Goal: Task Accomplishment & Management: Use online tool/utility

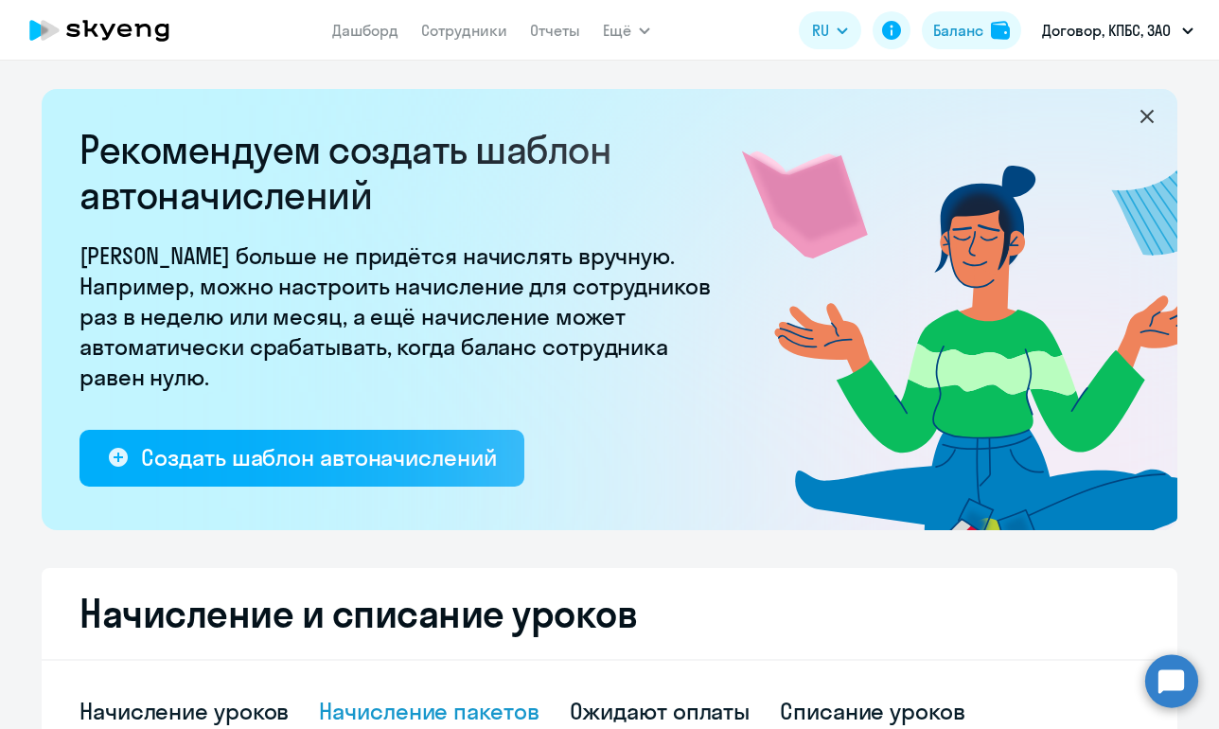
select select "10"
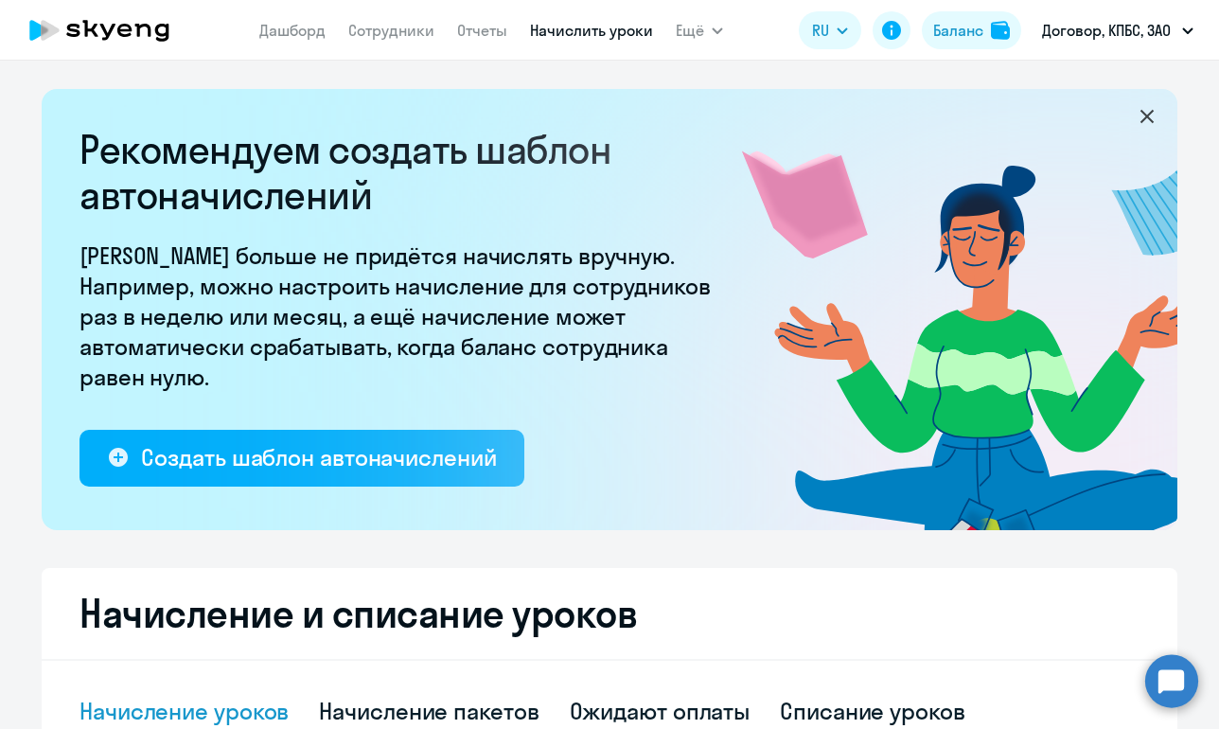
select select "10"
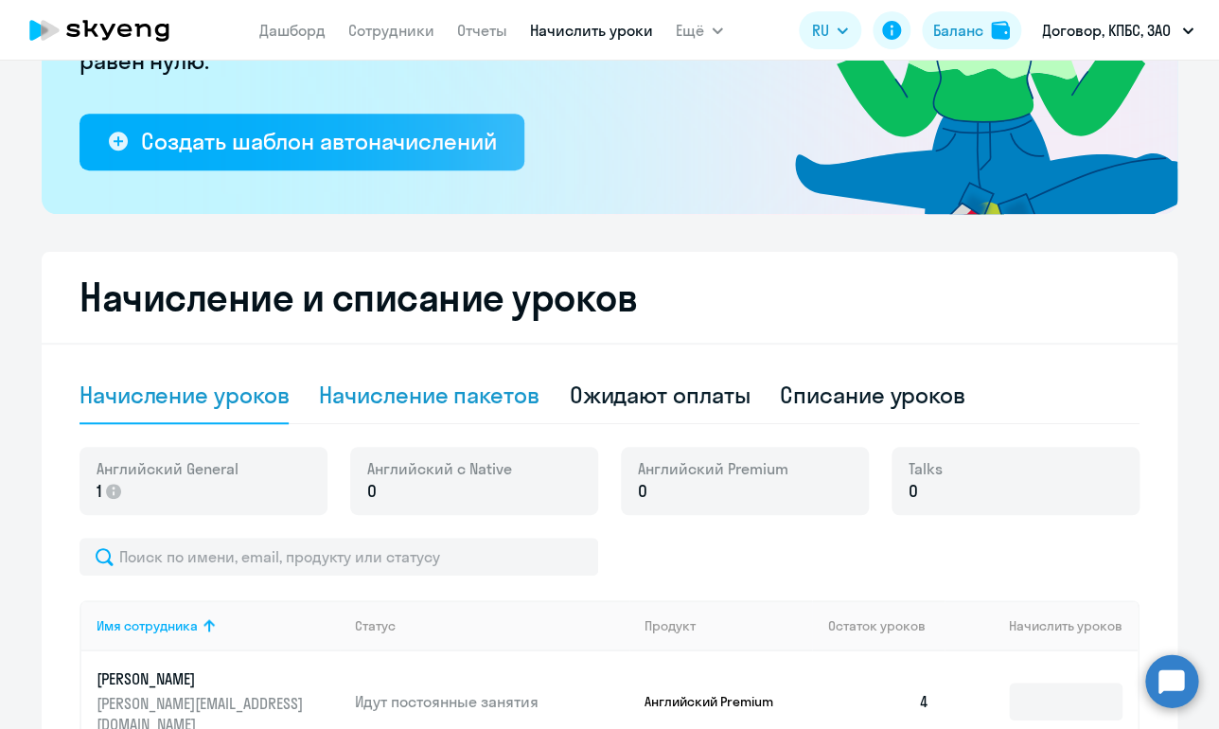
click at [433, 395] on div "Начисление пакетов" at bounding box center [429, 394] width 220 height 30
select select "10"
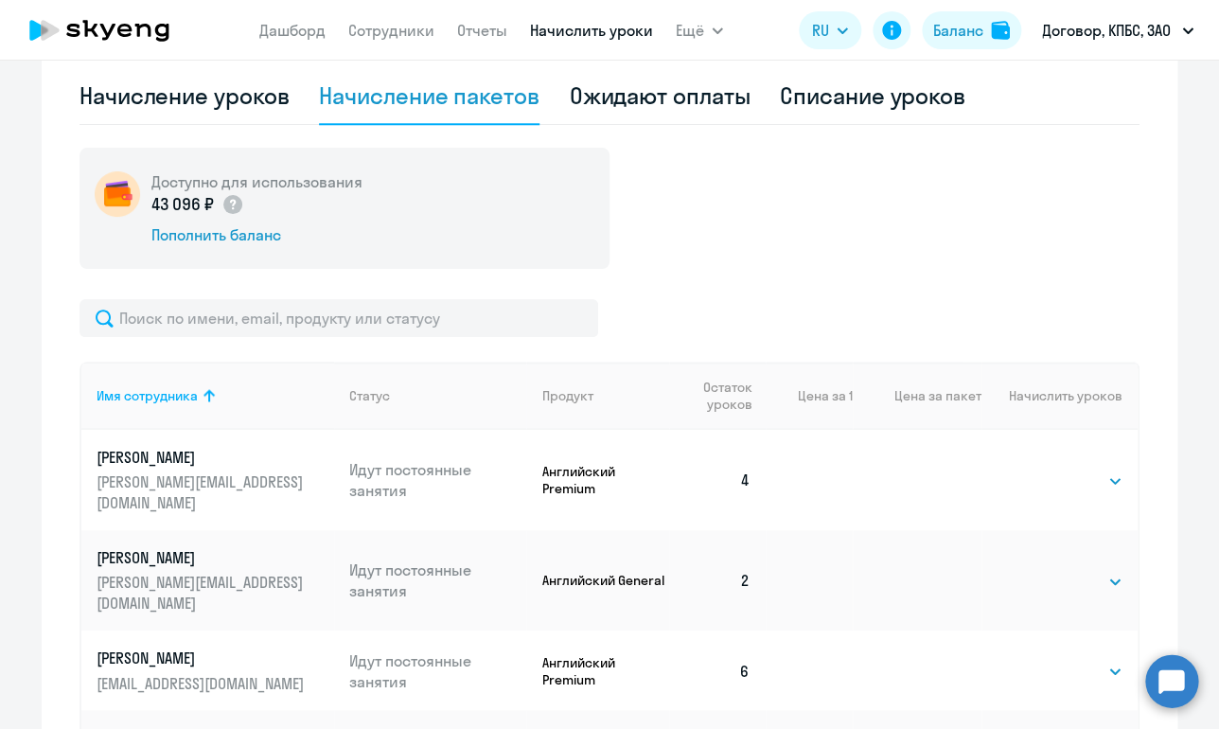
scroll to position [551, 0]
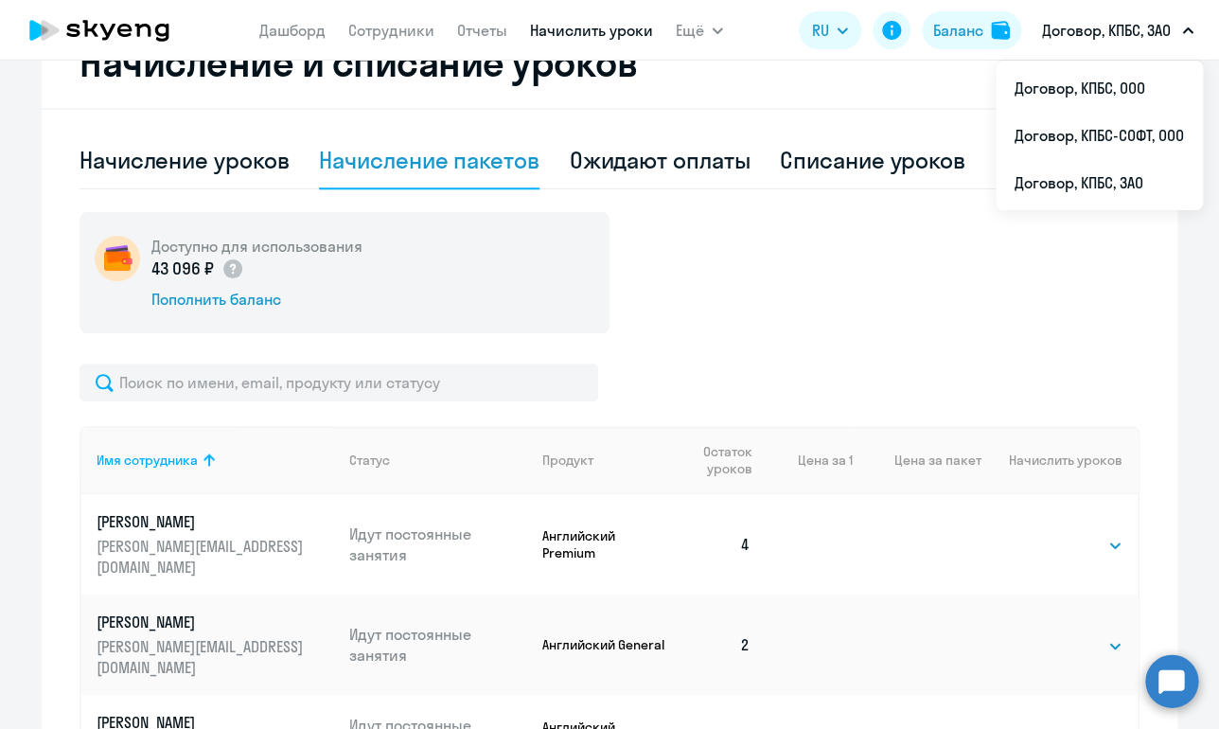
click at [1118, 38] on p "Договор, КПБС, ЗАО" at bounding box center [1106, 30] width 129 height 23
click at [1115, 39] on p "Договор, КПБС, ЗАО" at bounding box center [1106, 30] width 129 height 23
click at [1119, 79] on li "Договор, КПБС, ООО" at bounding box center [1098, 87] width 207 height 47
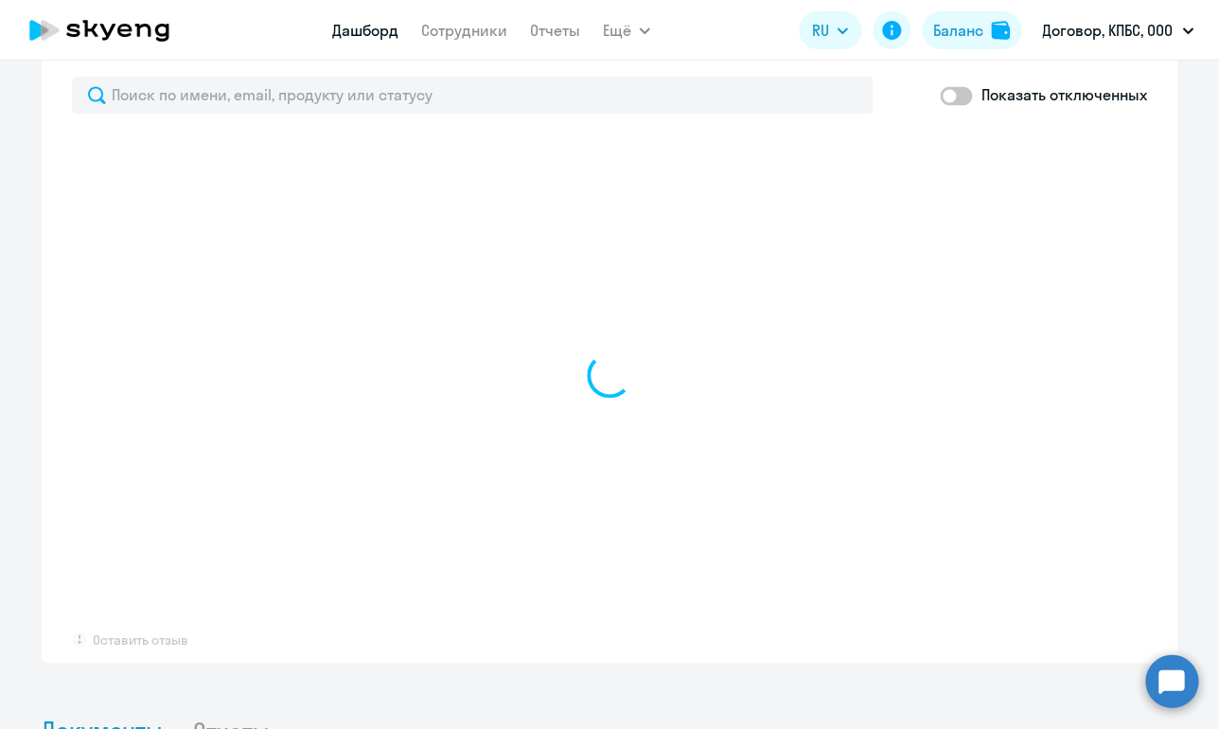
select select "30"
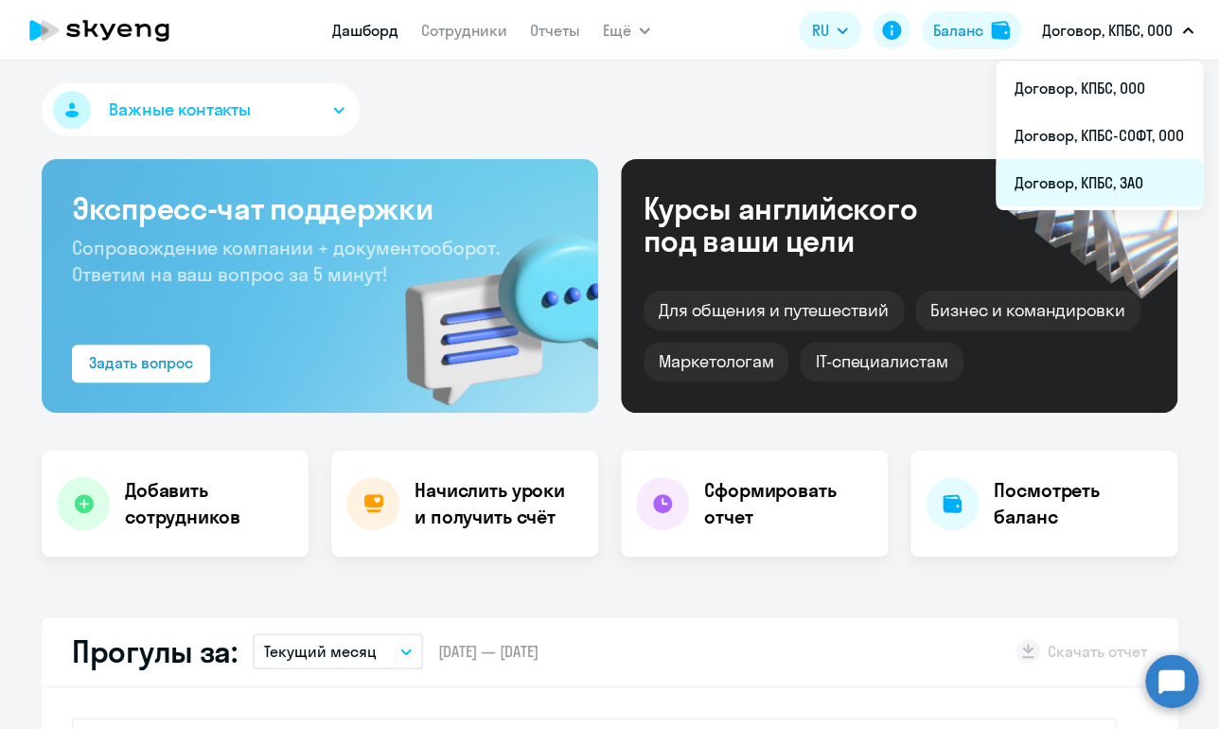
click at [1113, 168] on li "Договор, КПБС, ЗАО" at bounding box center [1098, 182] width 207 height 47
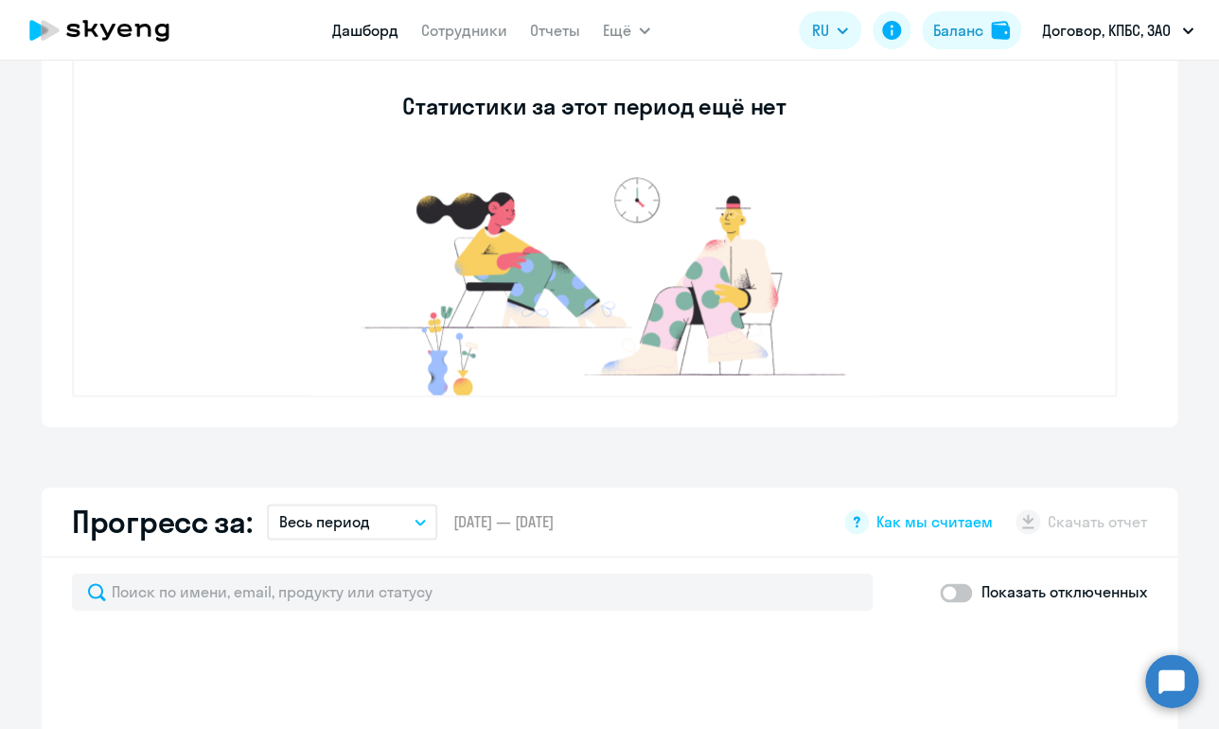
select select "30"
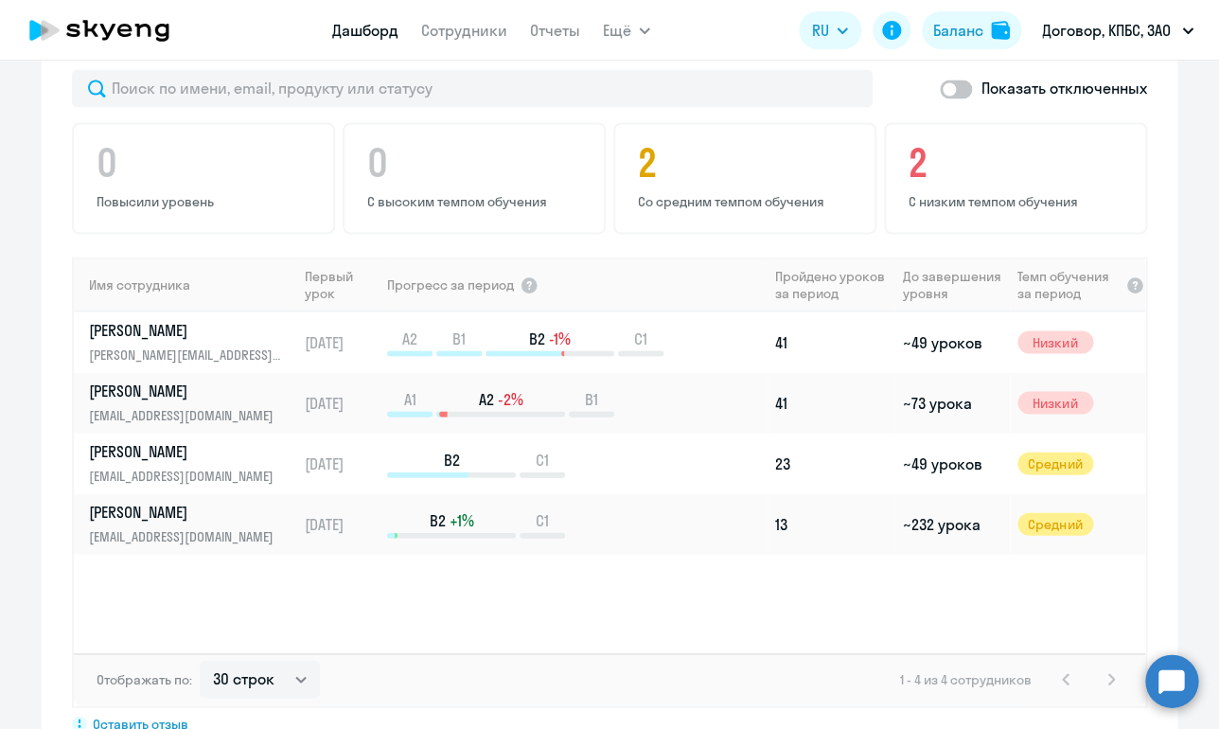
scroll to position [1172, 0]
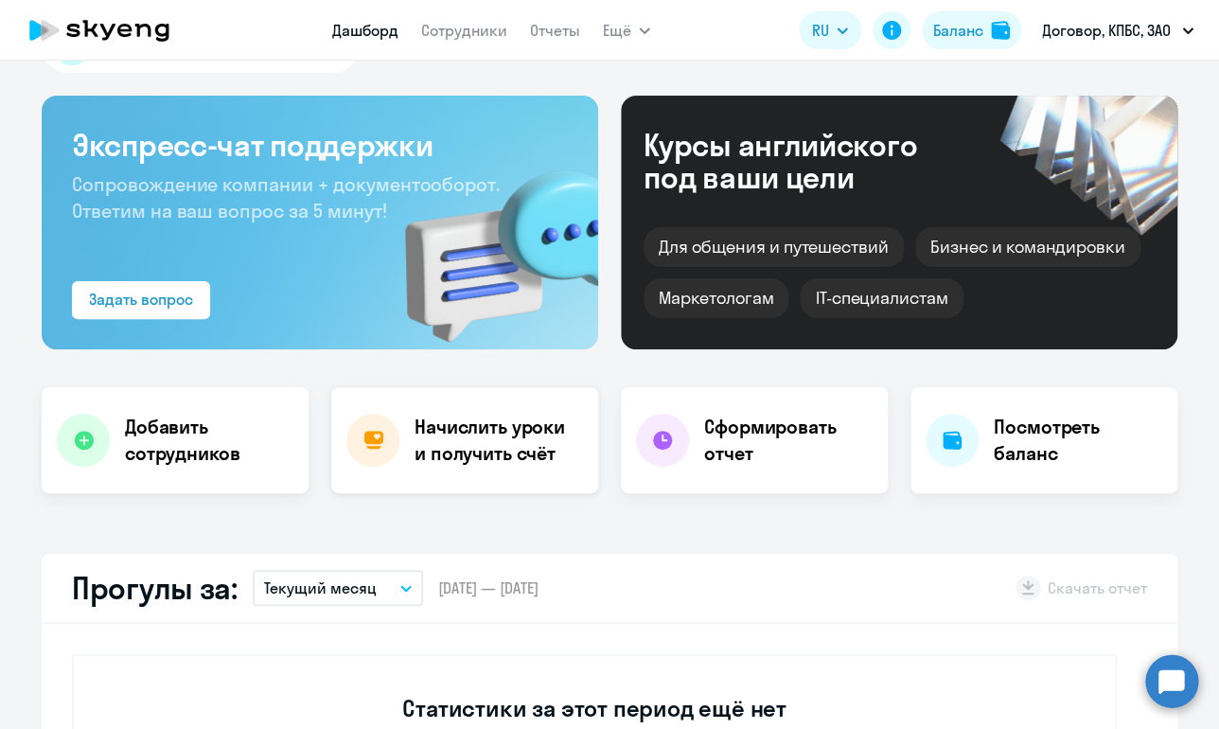
click at [457, 460] on h4 "Начислить уроки и получить счёт" at bounding box center [496, 440] width 165 height 53
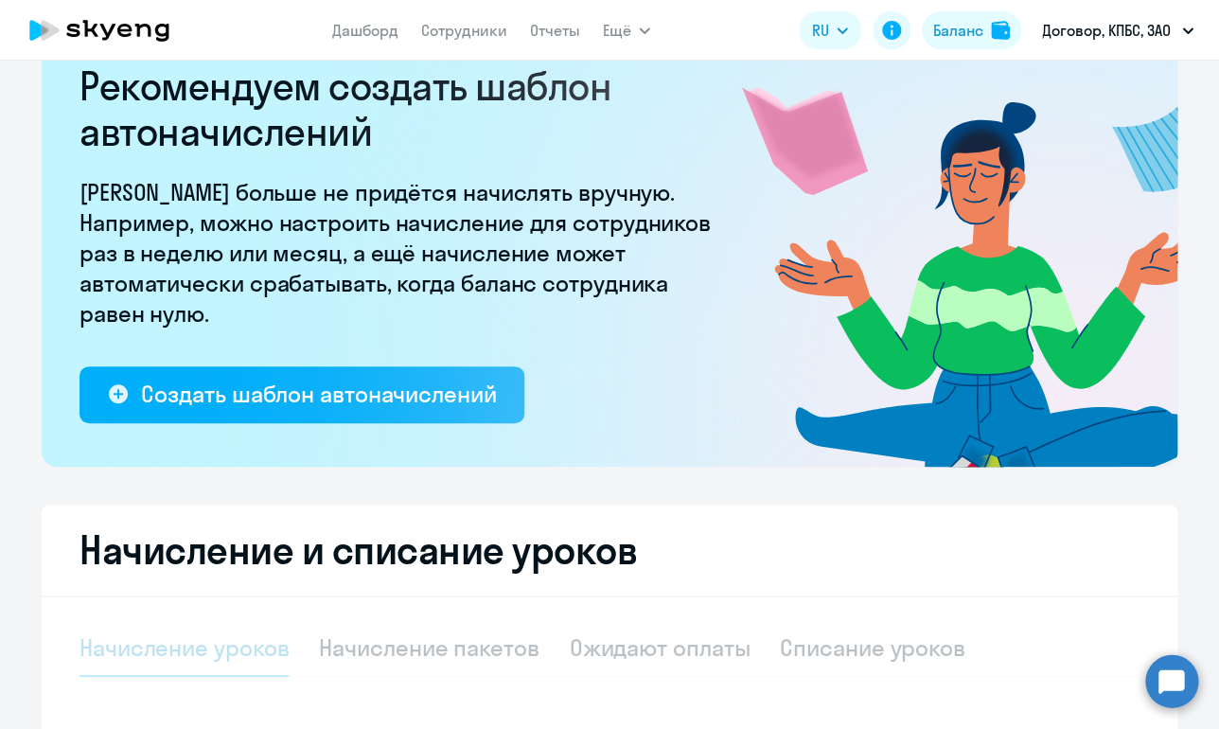
select select "10"
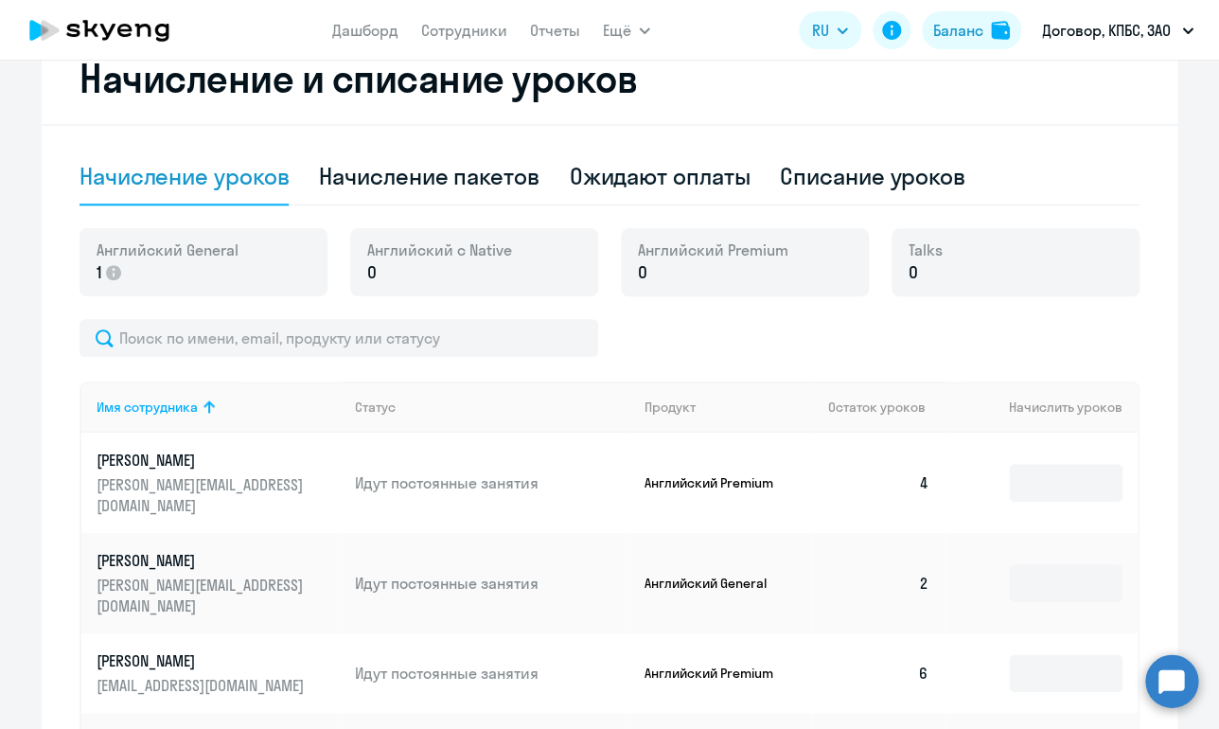
scroll to position [568, 0]
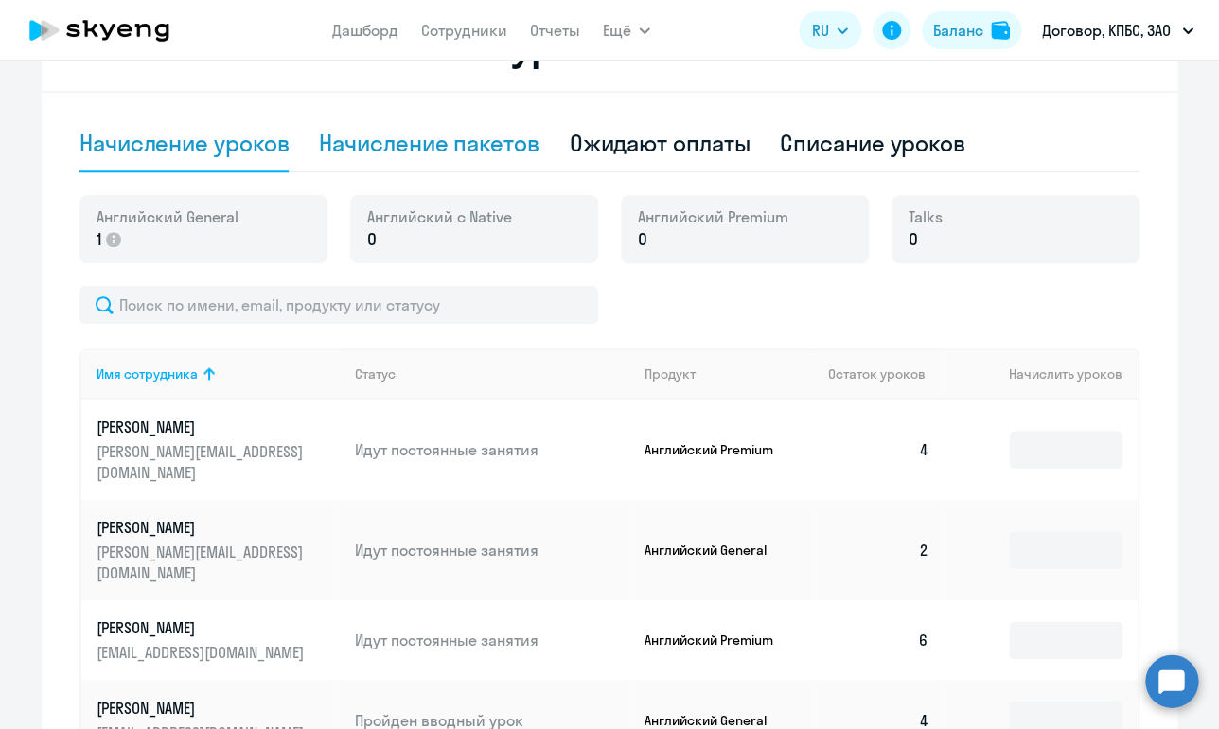
click at [451, 161] on div "Начисление пакетов" at bounding box center [429, 143] width 220 height 57
select select "10"
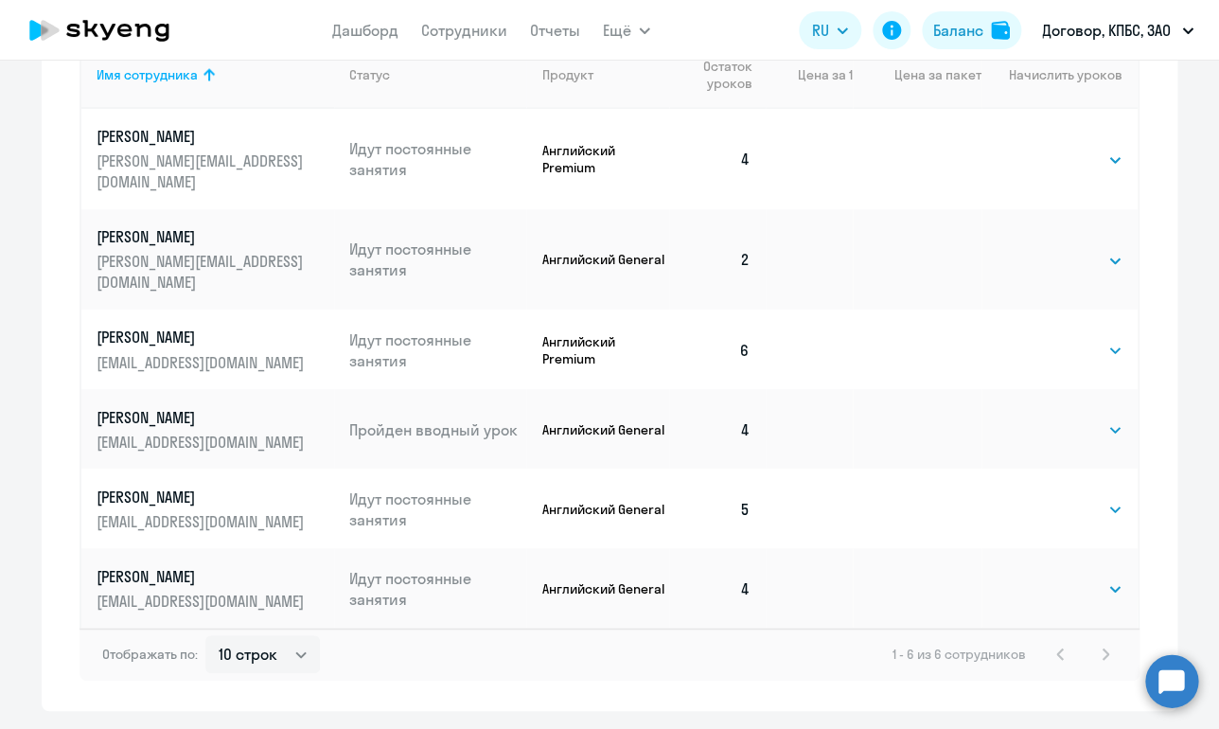
scroll to position [953, 0]
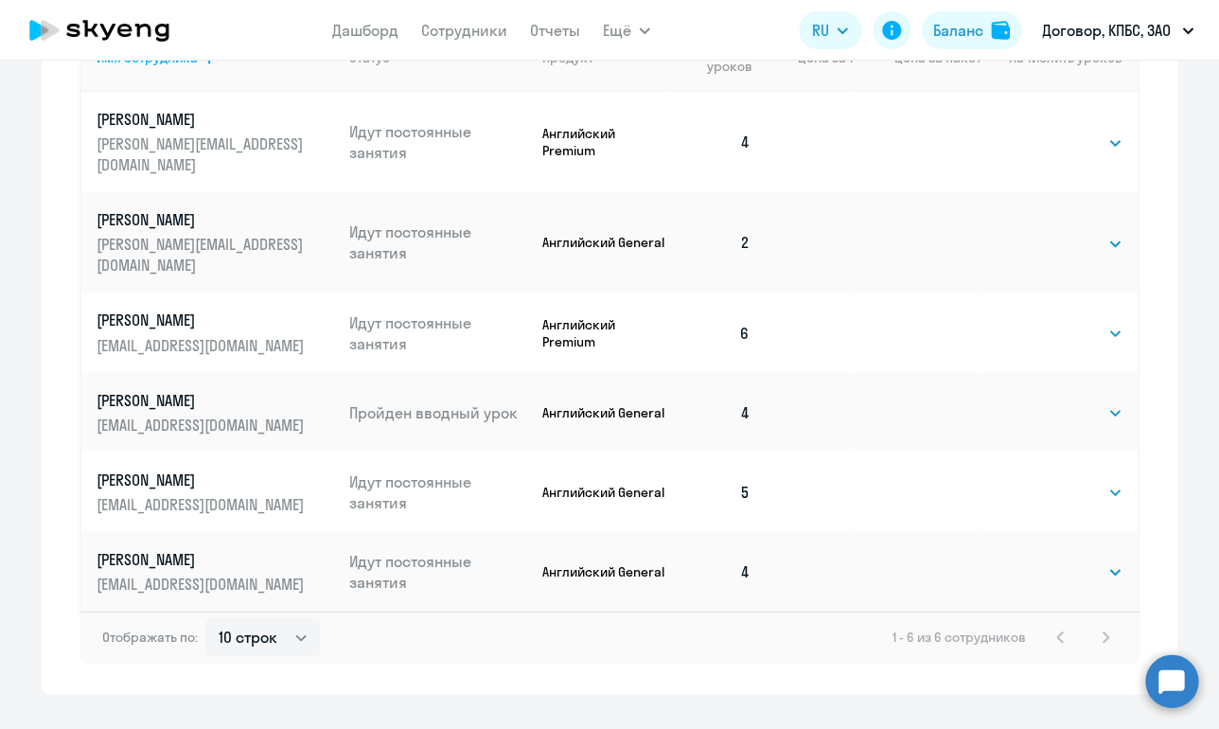
click at [895, 199] on td at bounding box center [917, 242] width 129 height 100
select select "4"
click option "4" at bounding box center [0, 0] width 0 height 0
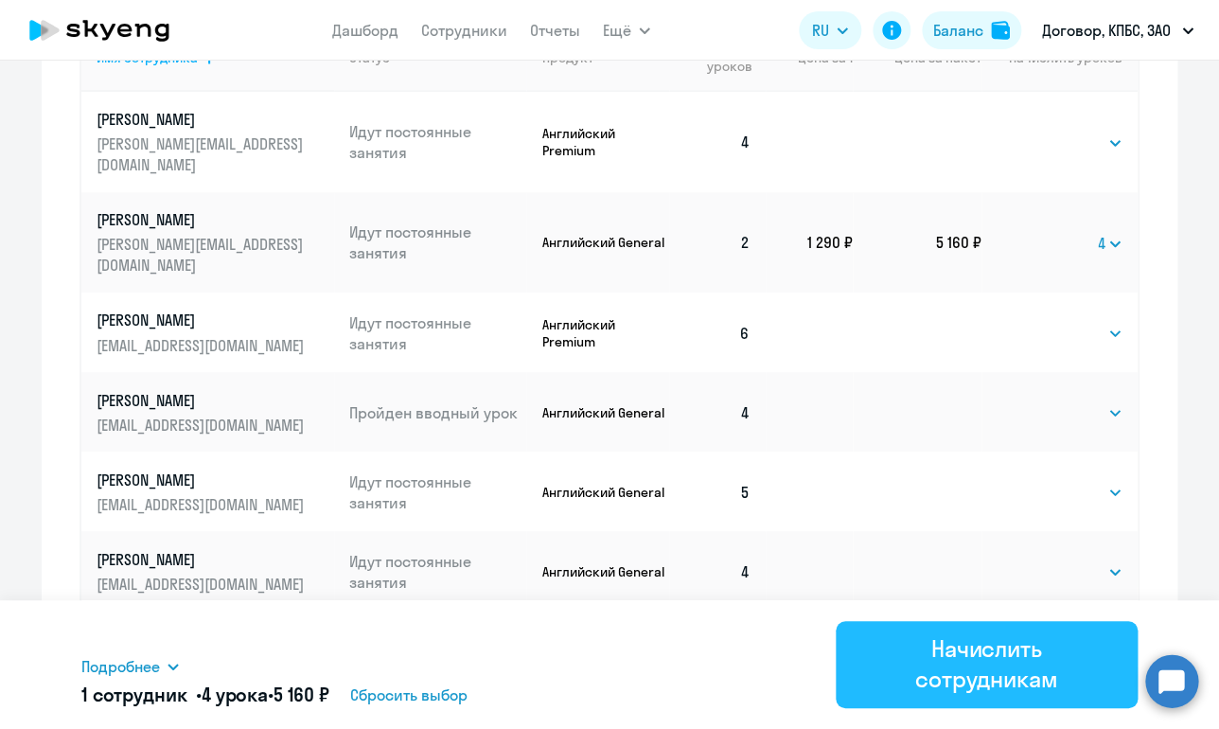
click at [958, 661] on div "Начислить сотрудникам" at bounding box center [986, 663] width 249 height 61
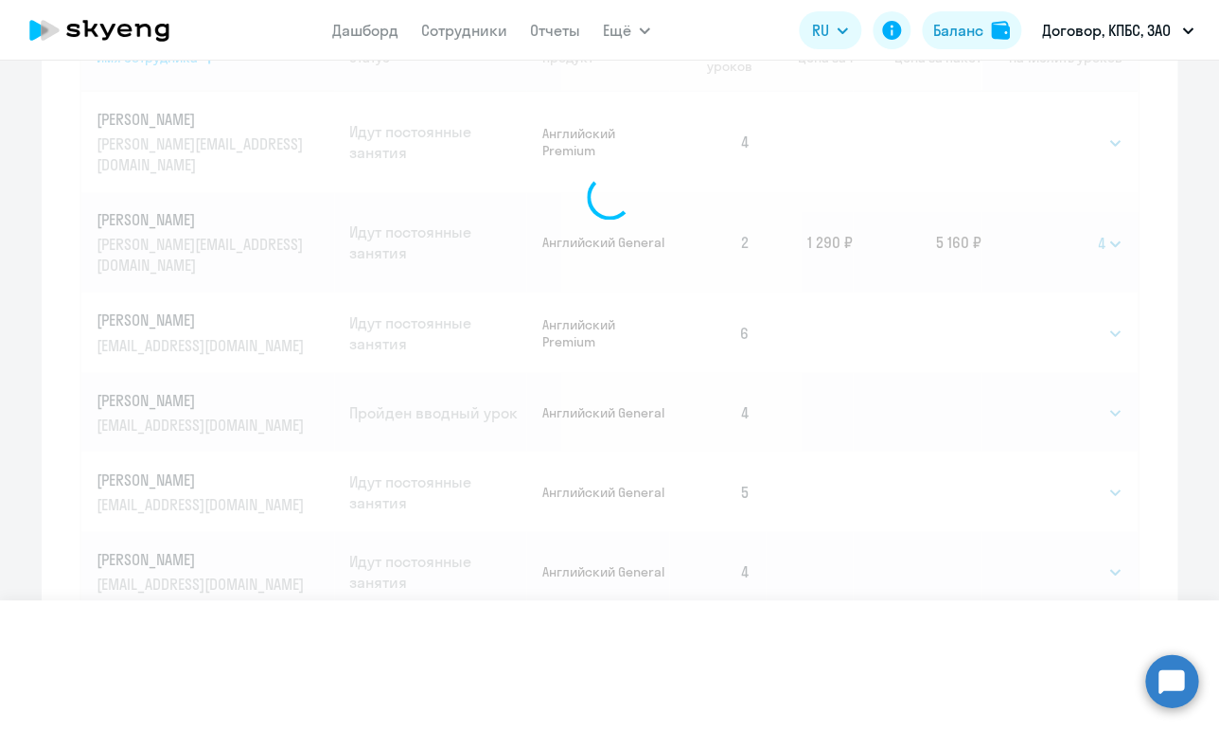
select select
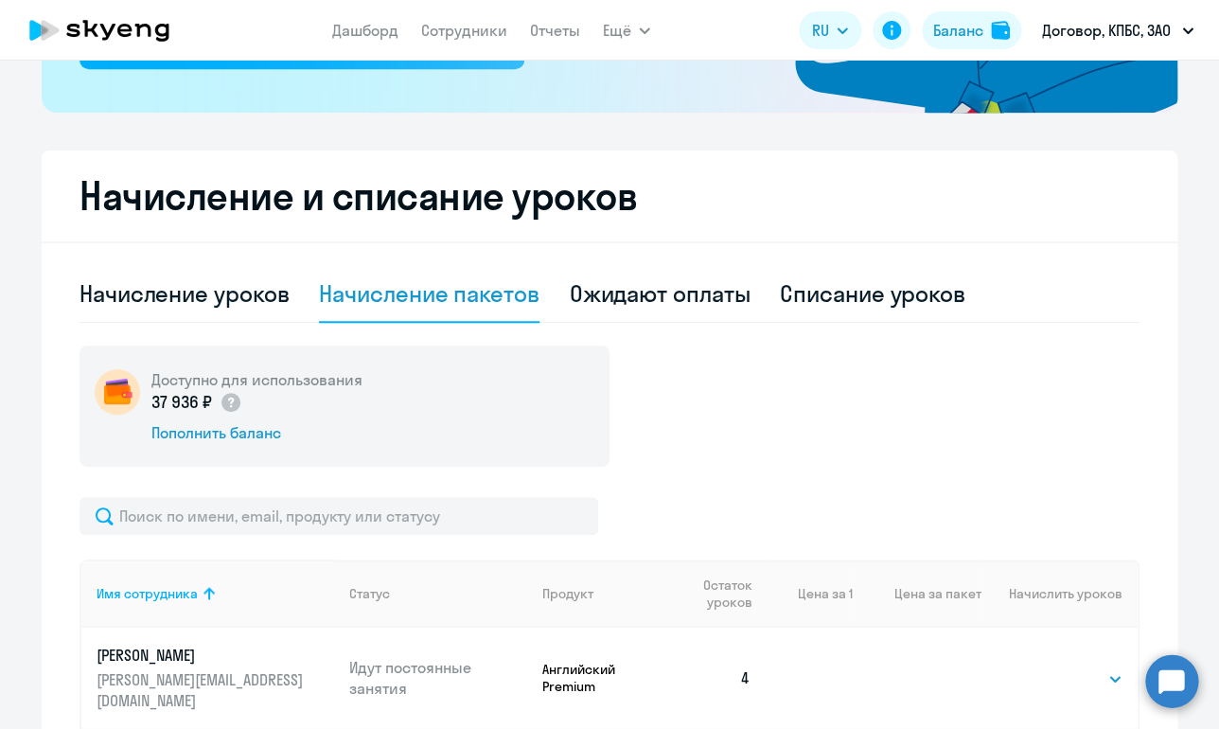
scroll to position [289, 0]
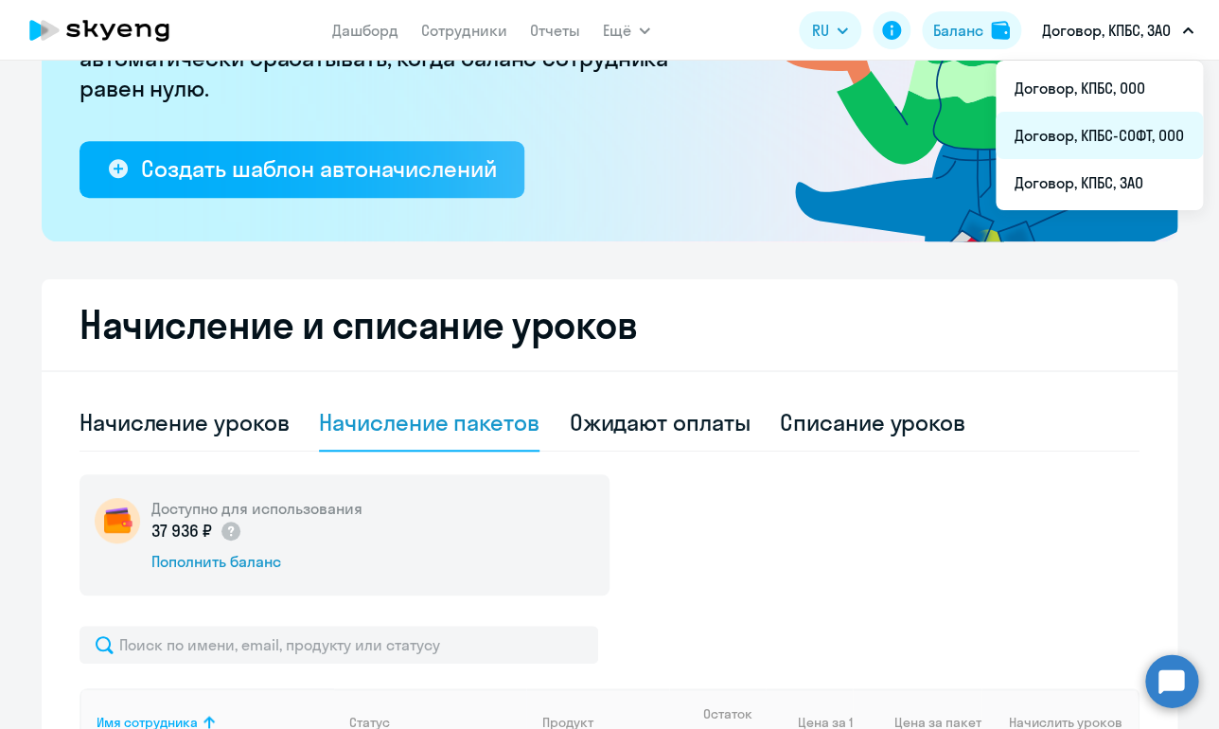
click at [1076, 151] on li "Договор, КПБС-СОФТ, ООО" at bounding box center [1098, 135] width 207 height 47
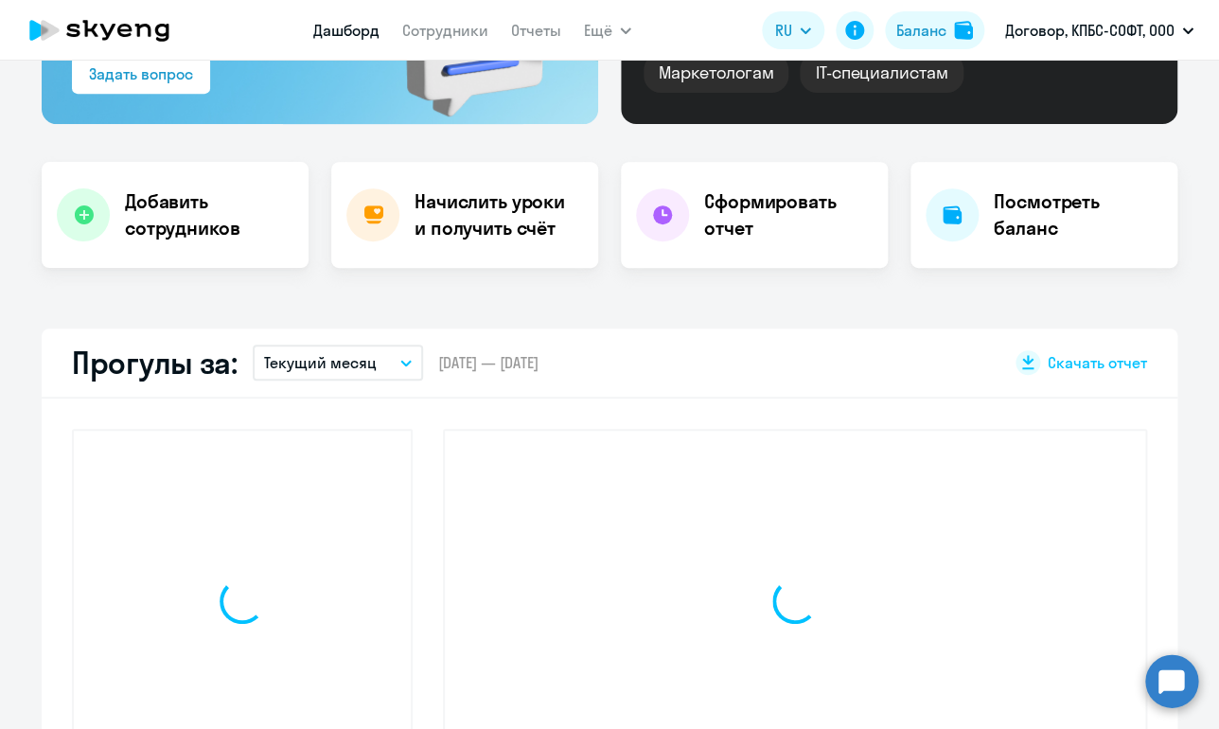
select select "30"
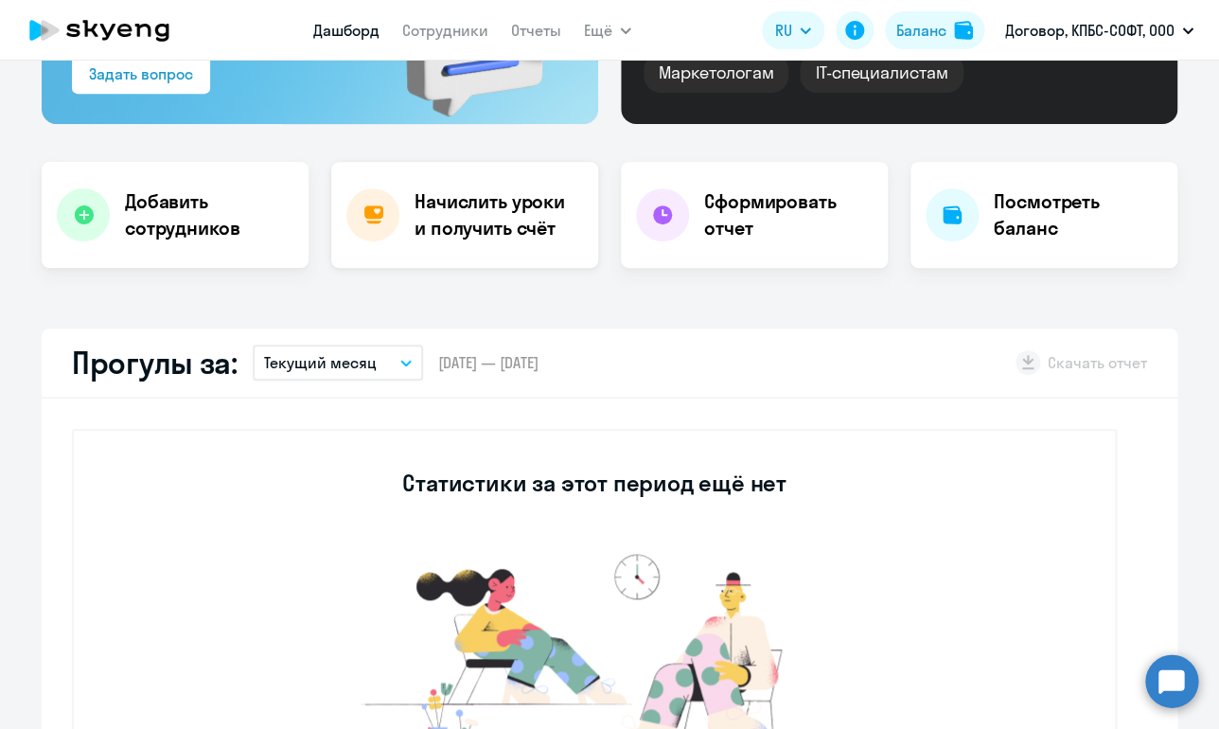
click at [485, 226] on h4 "Начислить уроки и получить счёт" at bounding box center [496, 214] width 165 height 53
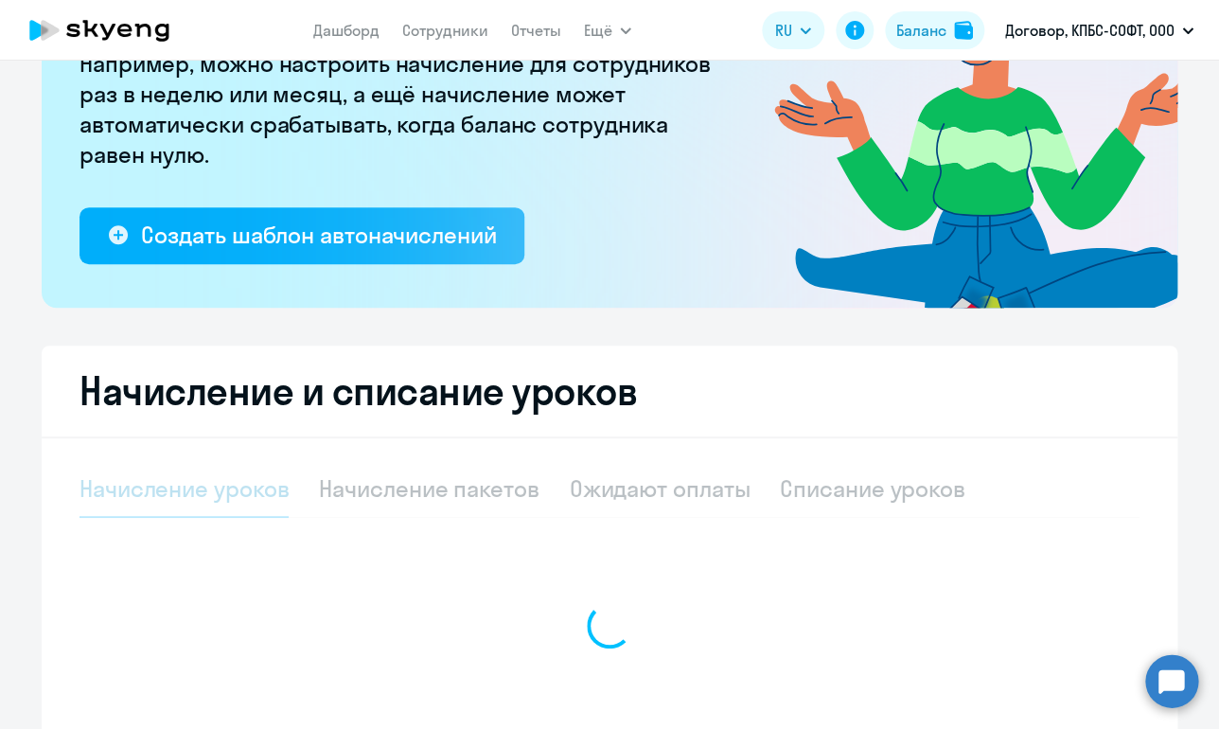
select select "10"
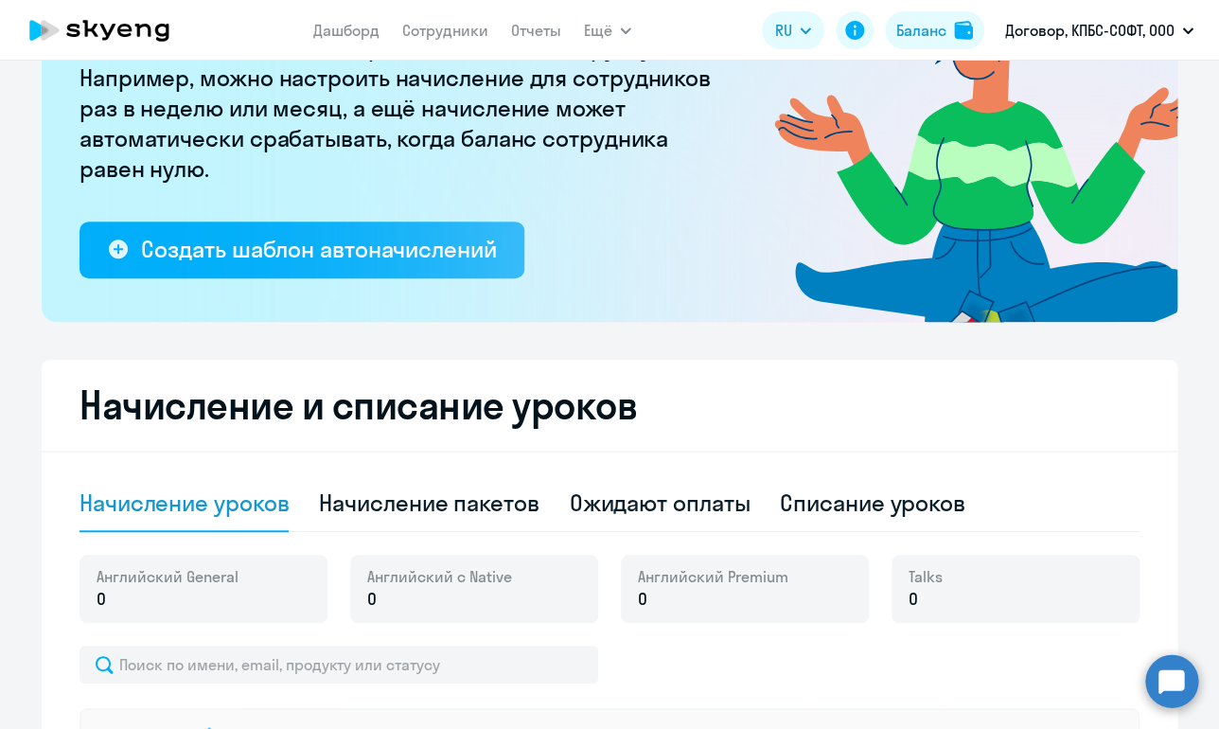
scroll to position [222, 0]
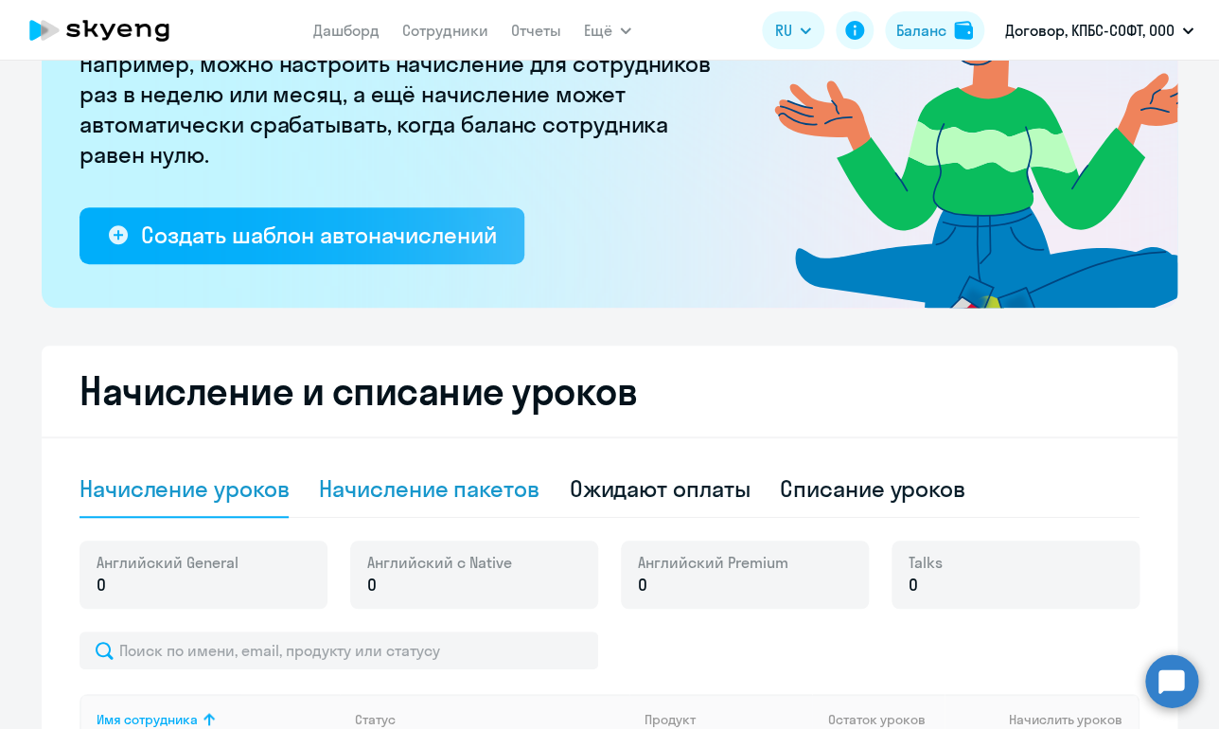
click at [462, 502] on div "Начисление пакетов" at bounding box center [429, 488] width 220 height 30
select select "10"
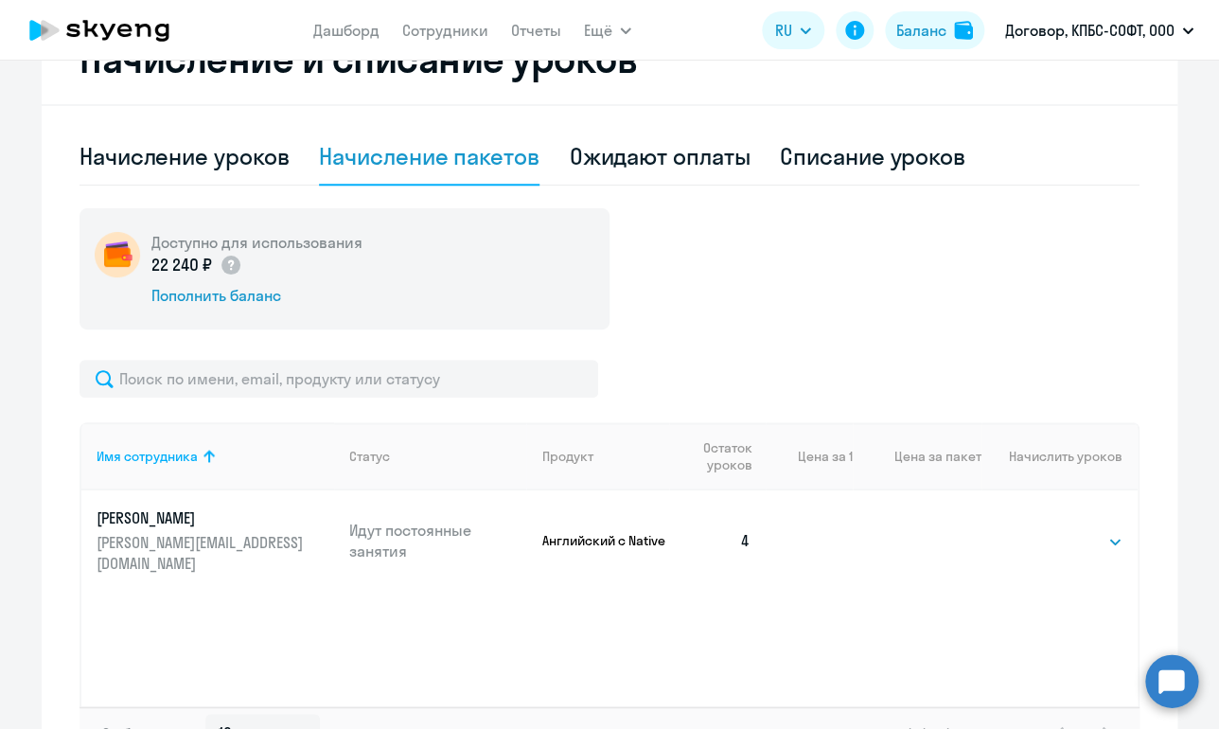
scroll to position [554, 0]
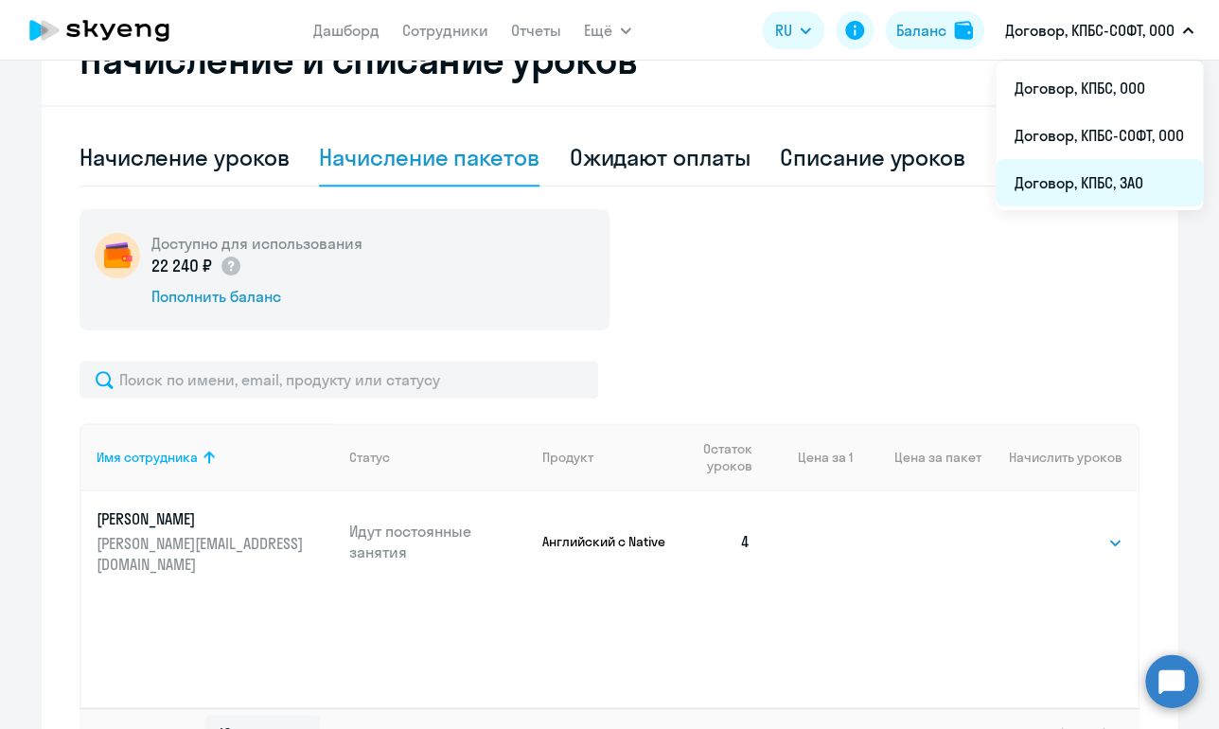
click at [1089, 173] on li "Договор, КПБС, ЗАО" at bounding box center [1098, 182] width 207 height 47
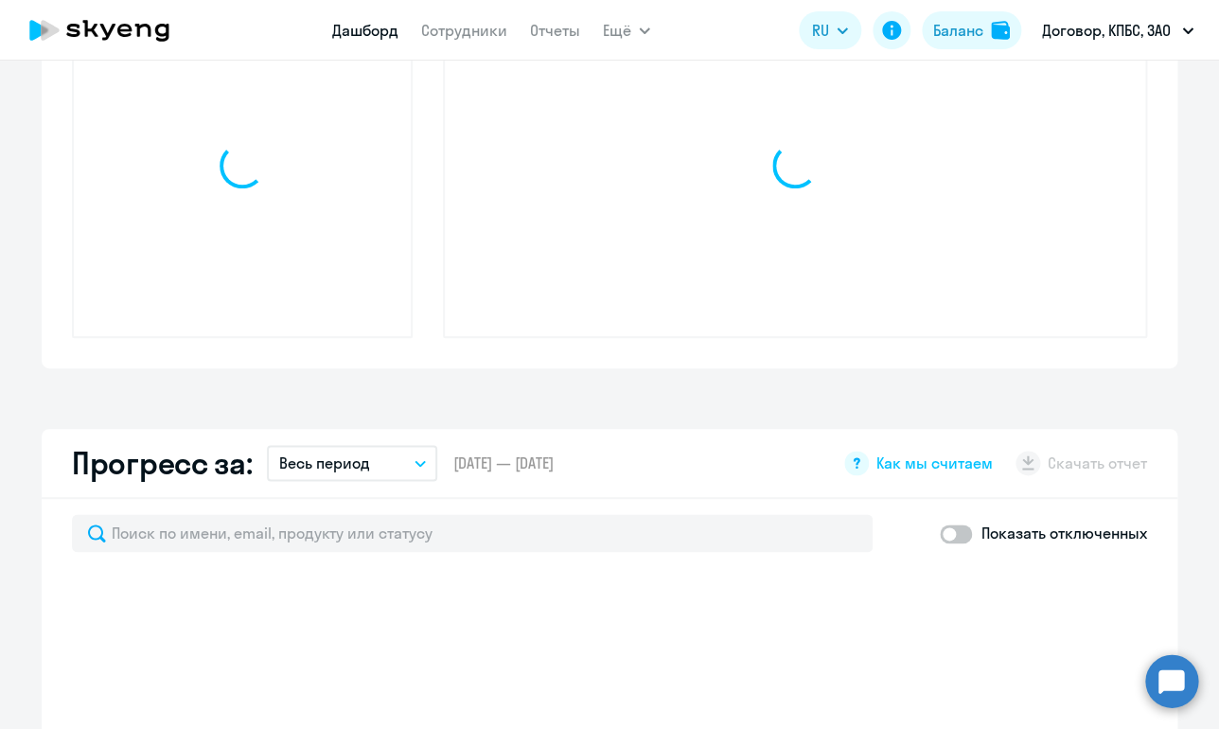
scroll to position [554, 0]
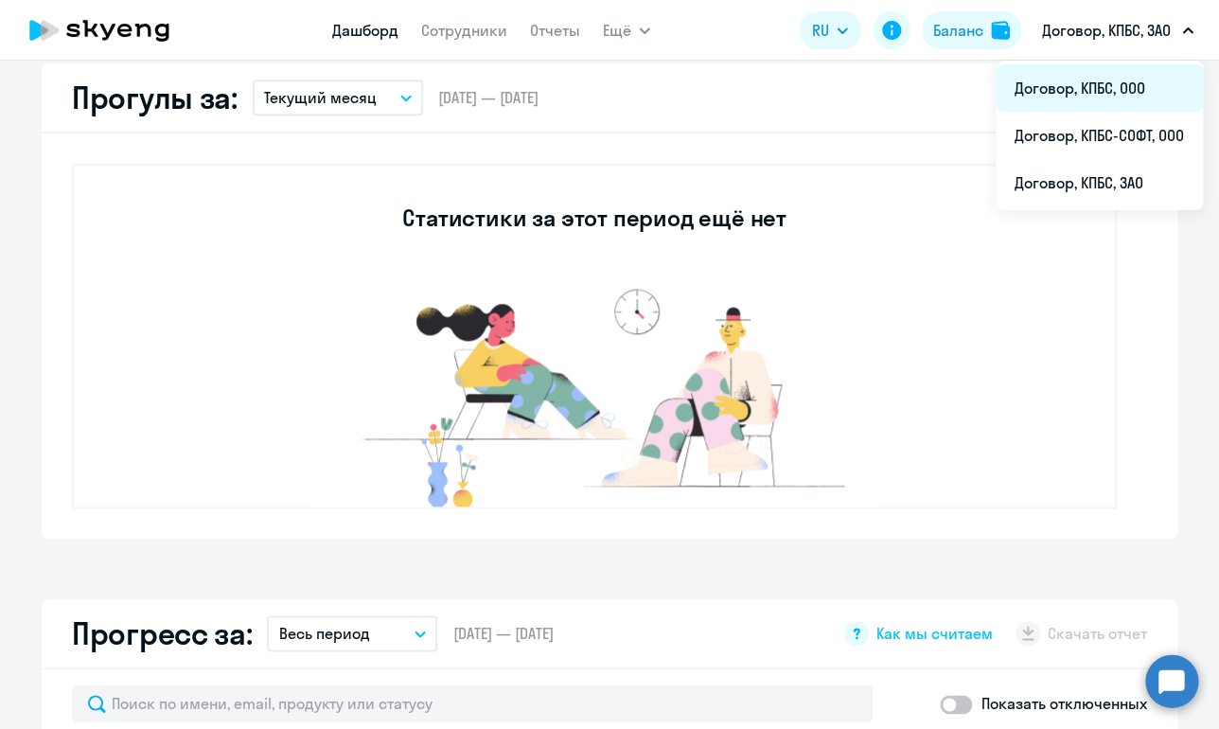
click at [1079, 85] on li "Договор, КПБС, ООО" at bounding box center [1098, 87] width 207 height 47
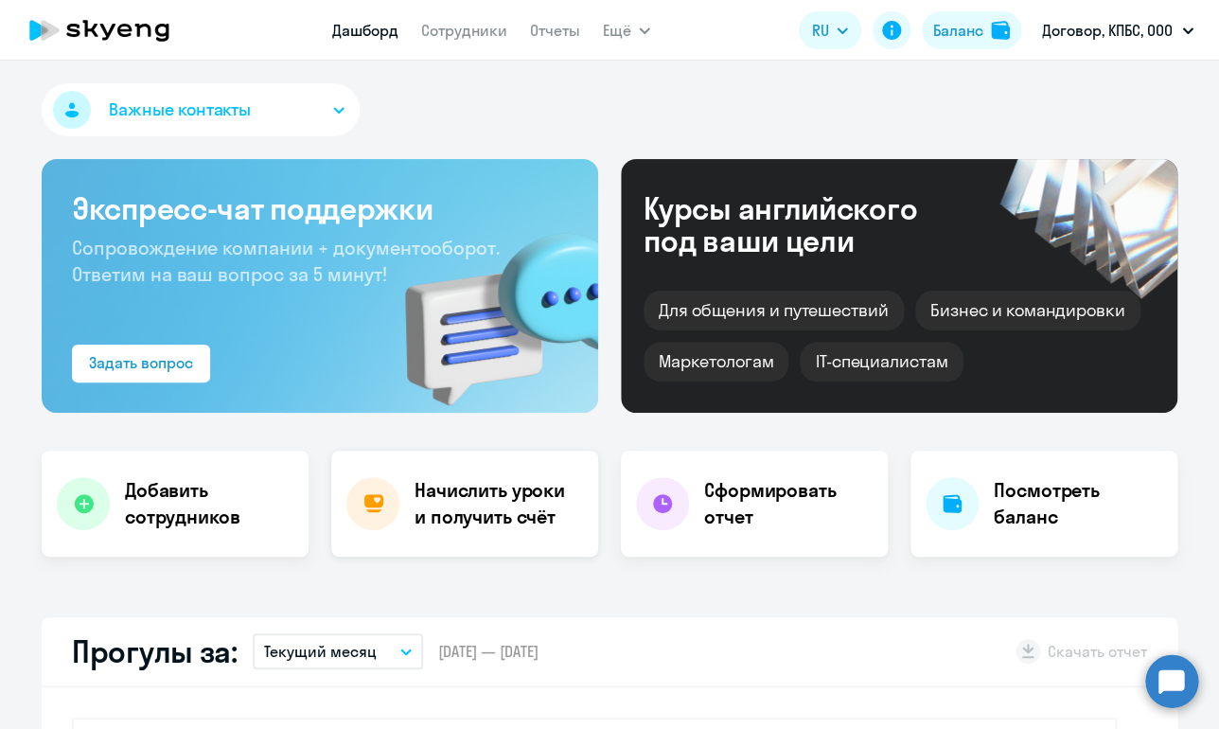
click at [397, 545] on div "Начислить уроки и получить счёт" at bounding box center [464, 503] width 267 height 106
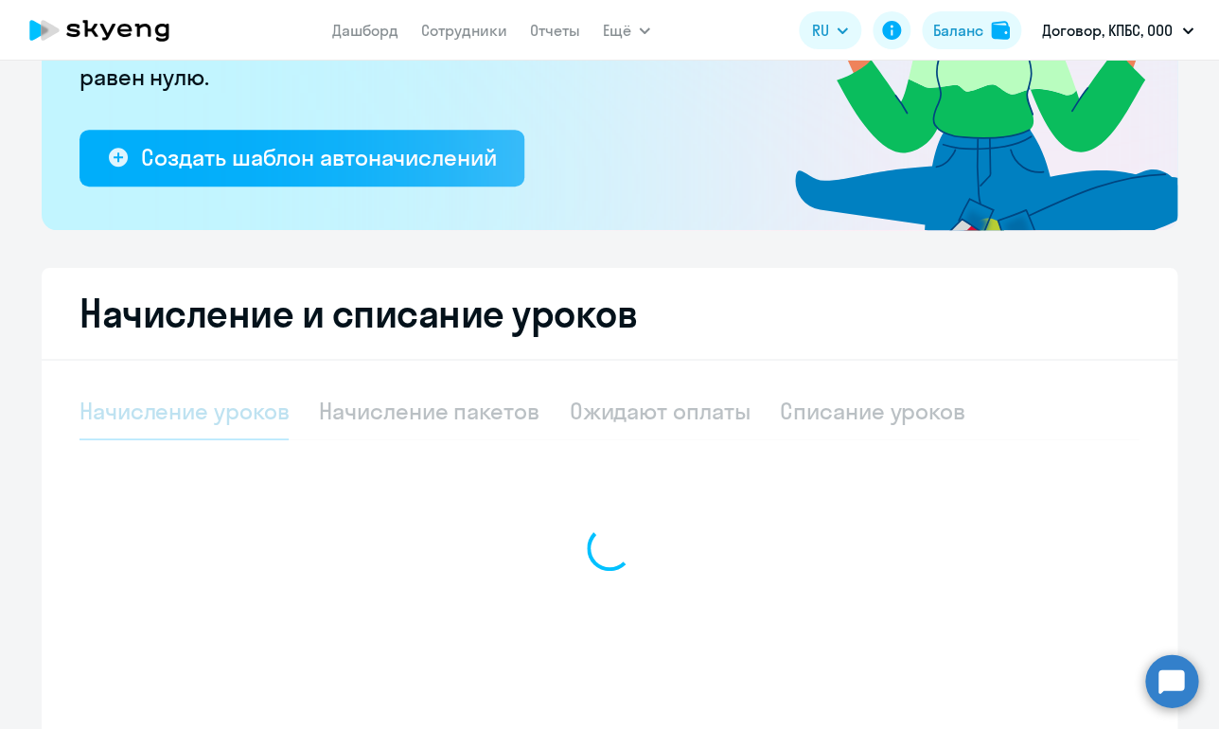
select select "10"
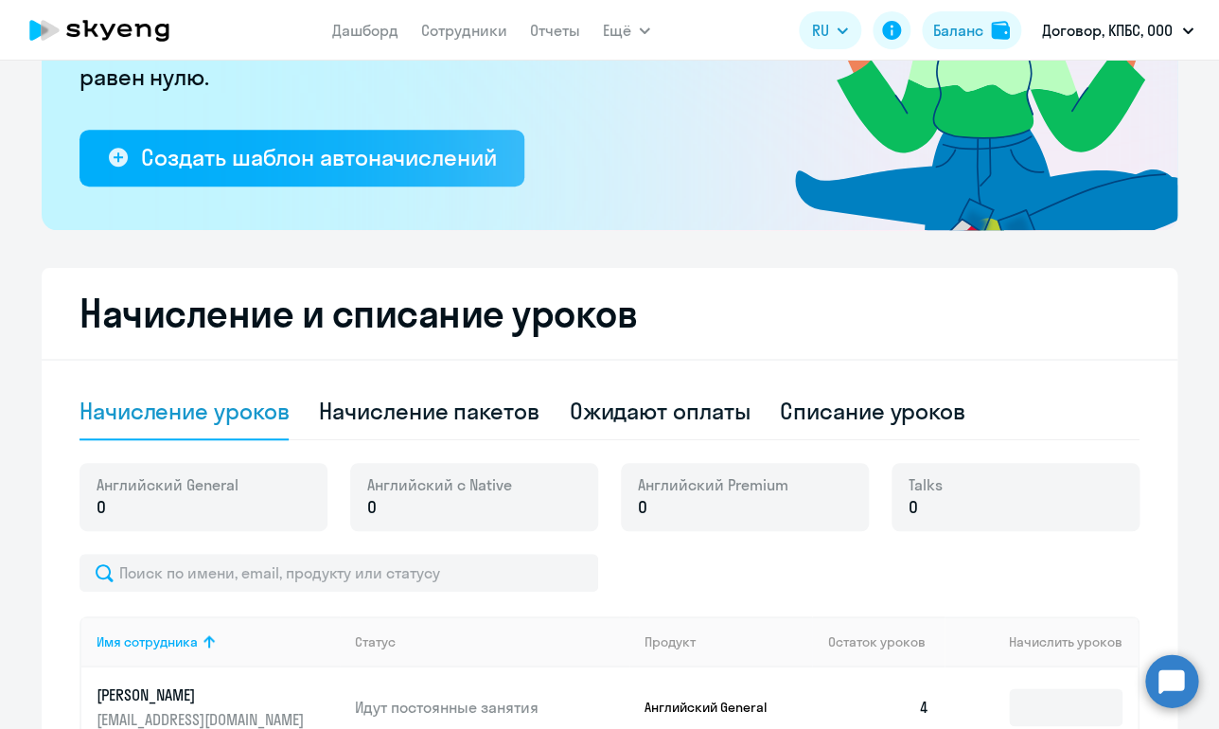
scroll to position [408, 0]
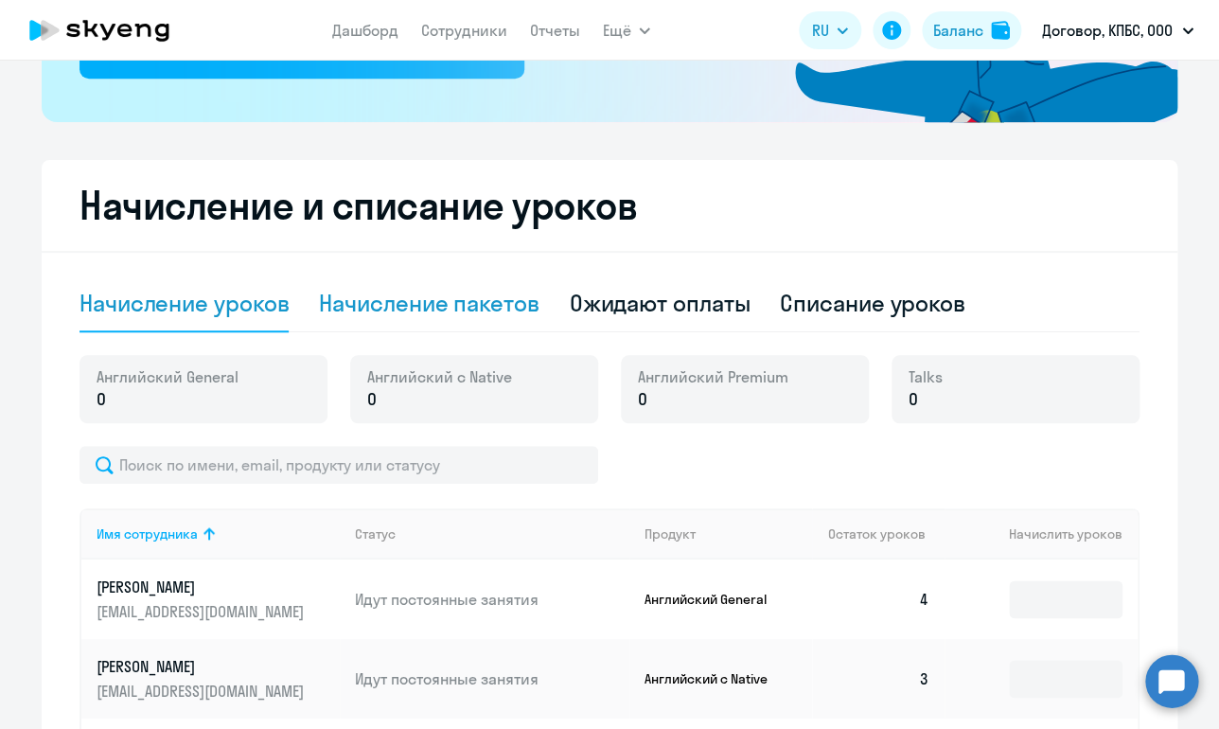
click at [474, 307] on div "Начисление пакетов" at bounding box center [429, 303] width 220 height 30
select select "10"
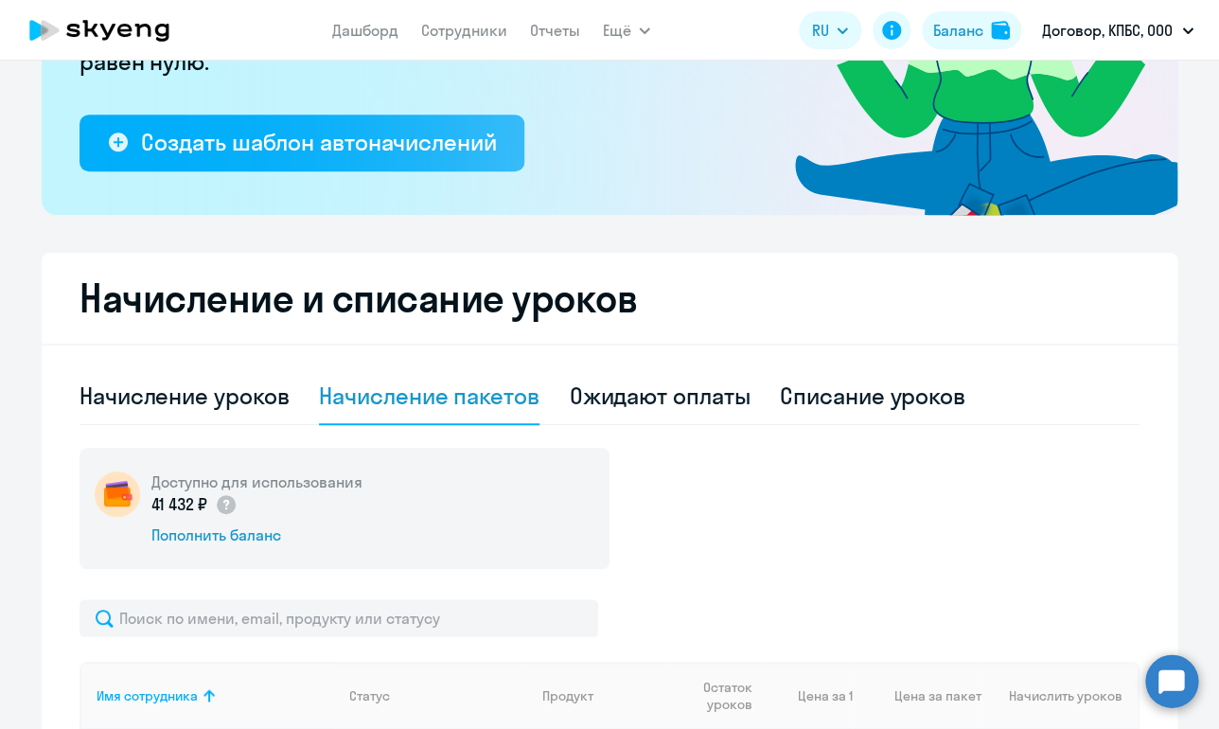
scroll to position [297, 0]
